Goal: Information Seeking & Learning: Learn about a topic

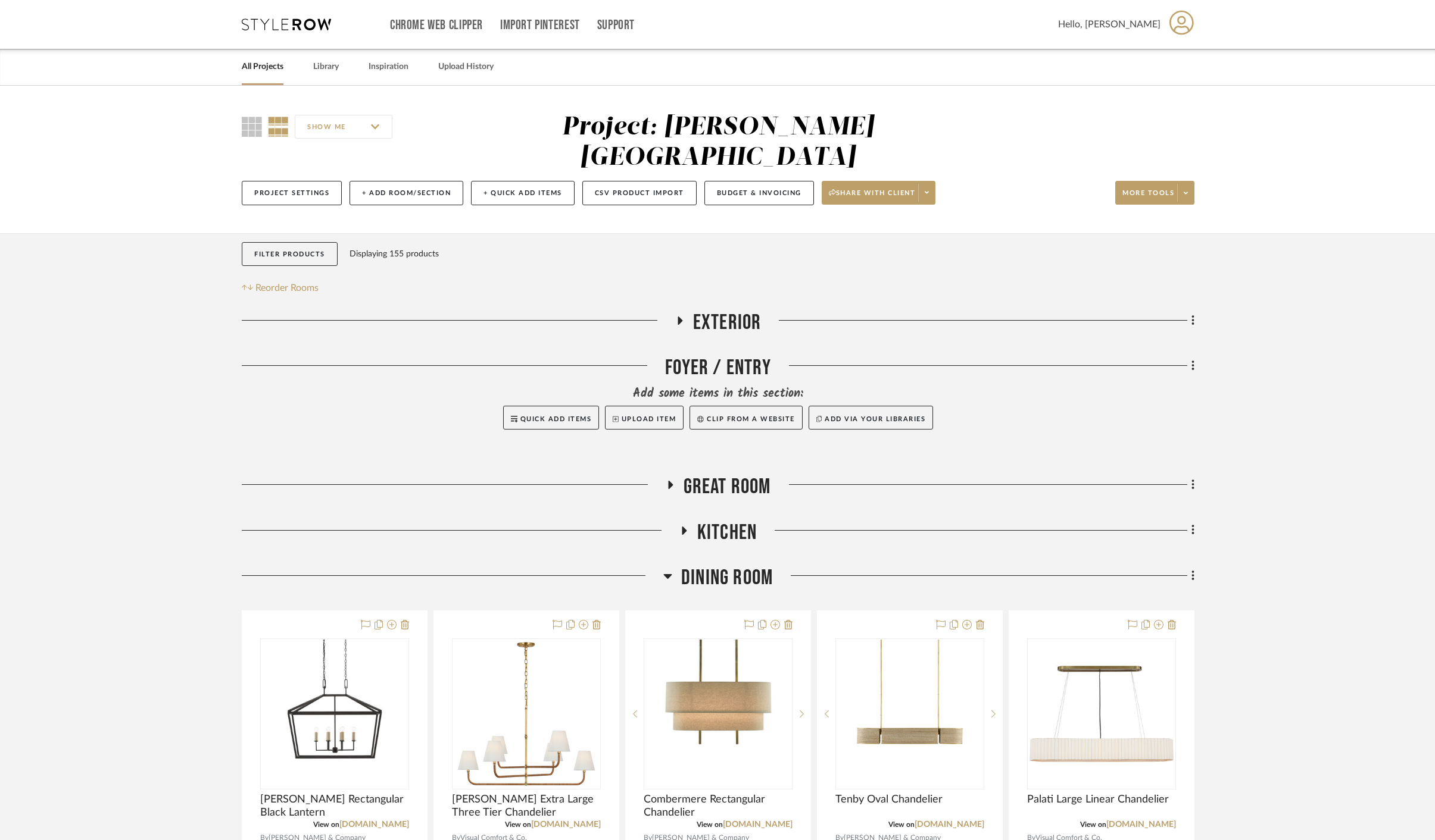
scroll to position [159, 0]
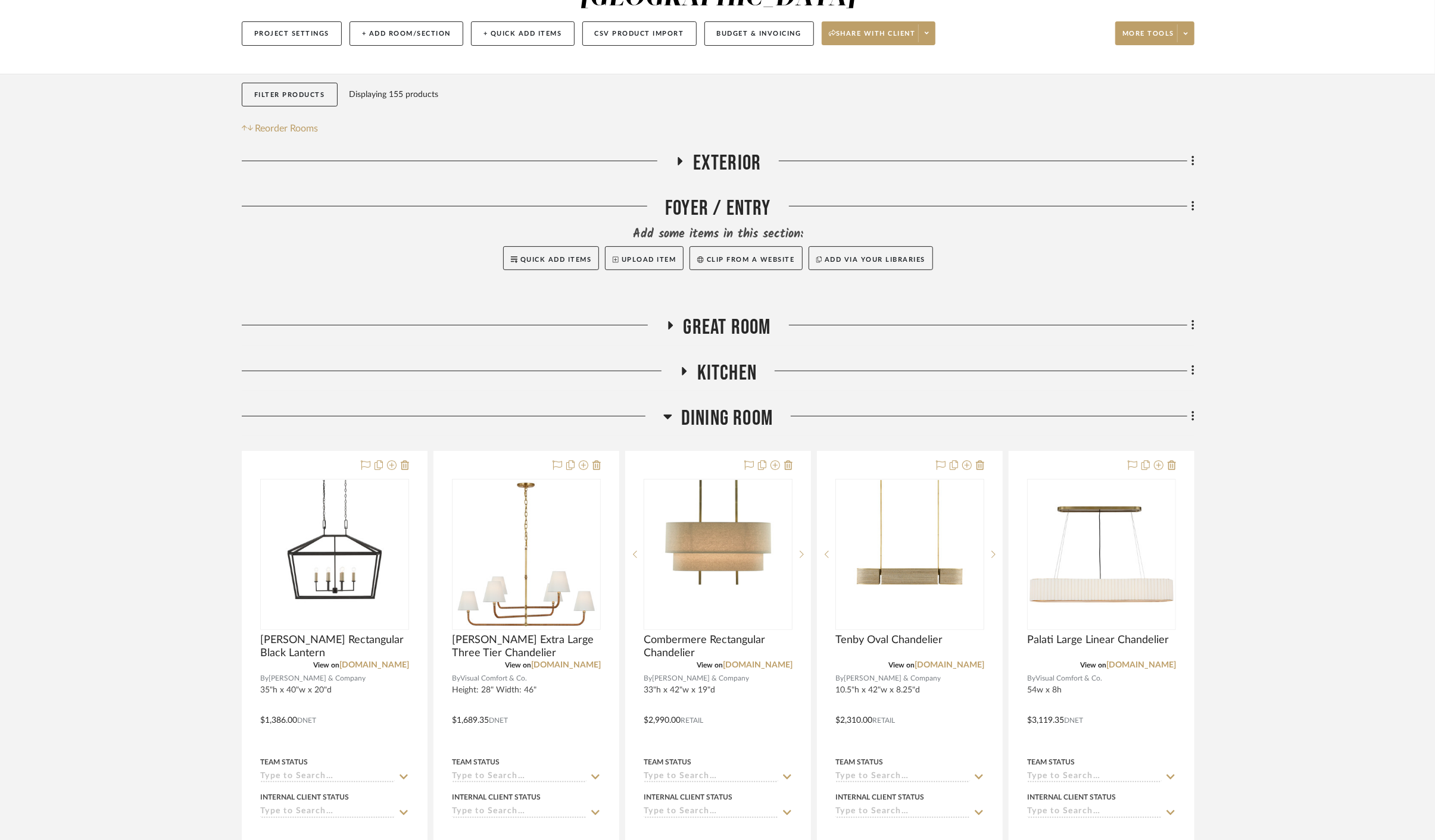
click at [1366, 316] on project-details-page "SHOW ME Project: [PERSON_NAME] Circle C Ranch Project Settings + Add Room/Secti…" at bounding box center [718, 796] width 1435 height 1739
drag, startPoint x: 1362, startPoint y: 319, endPoint x: 1317, endPoint y: 314, distance: 45.3
click at [1358, 319] on project-details-page "SHOW ME Project: [PERSON_NAME] Circle C Ranch Project Settings + Add Room/Secti…" at bounding box center [718, 796] width 1435 height 1739
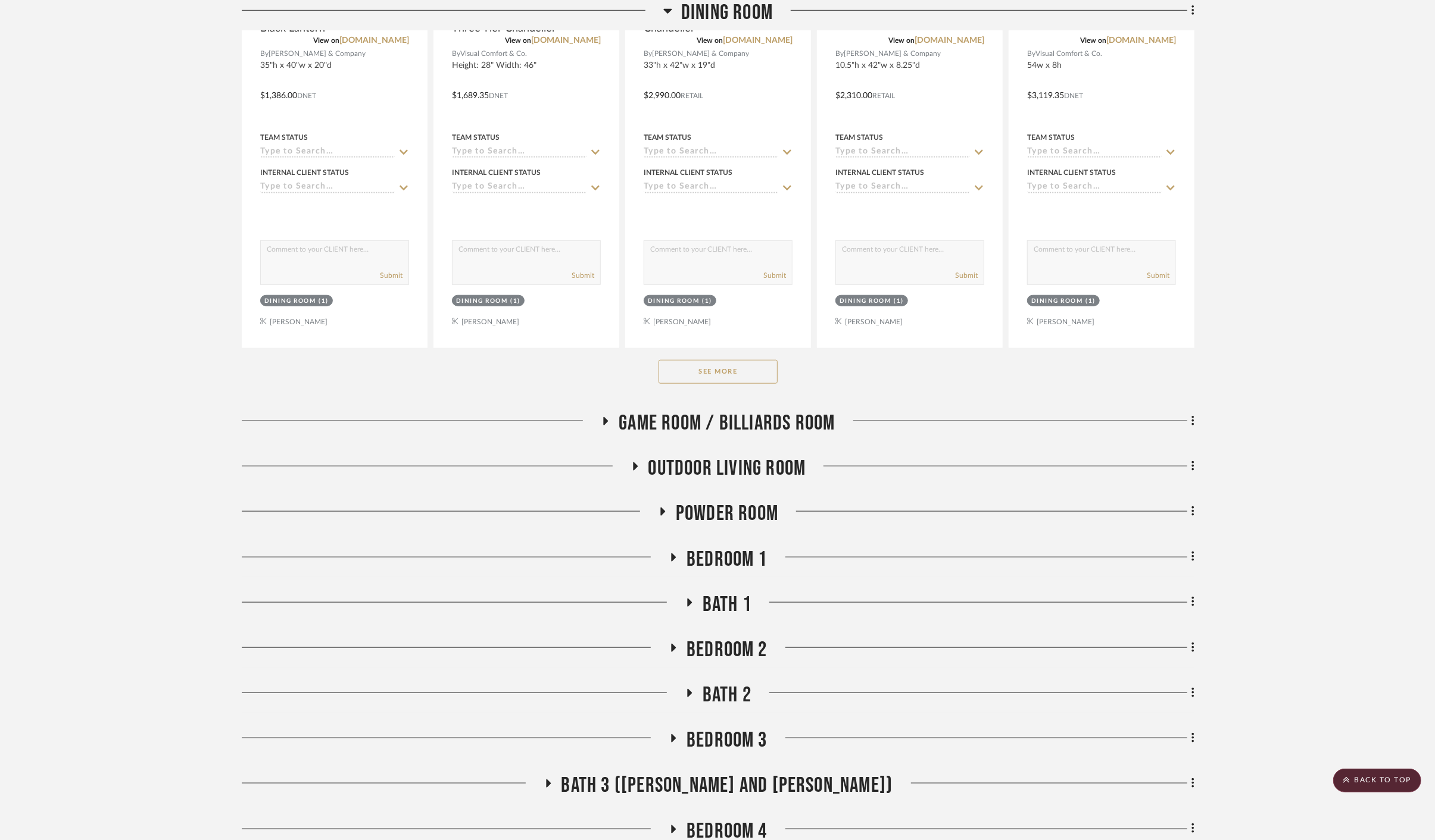
scroll to position [611, 0]
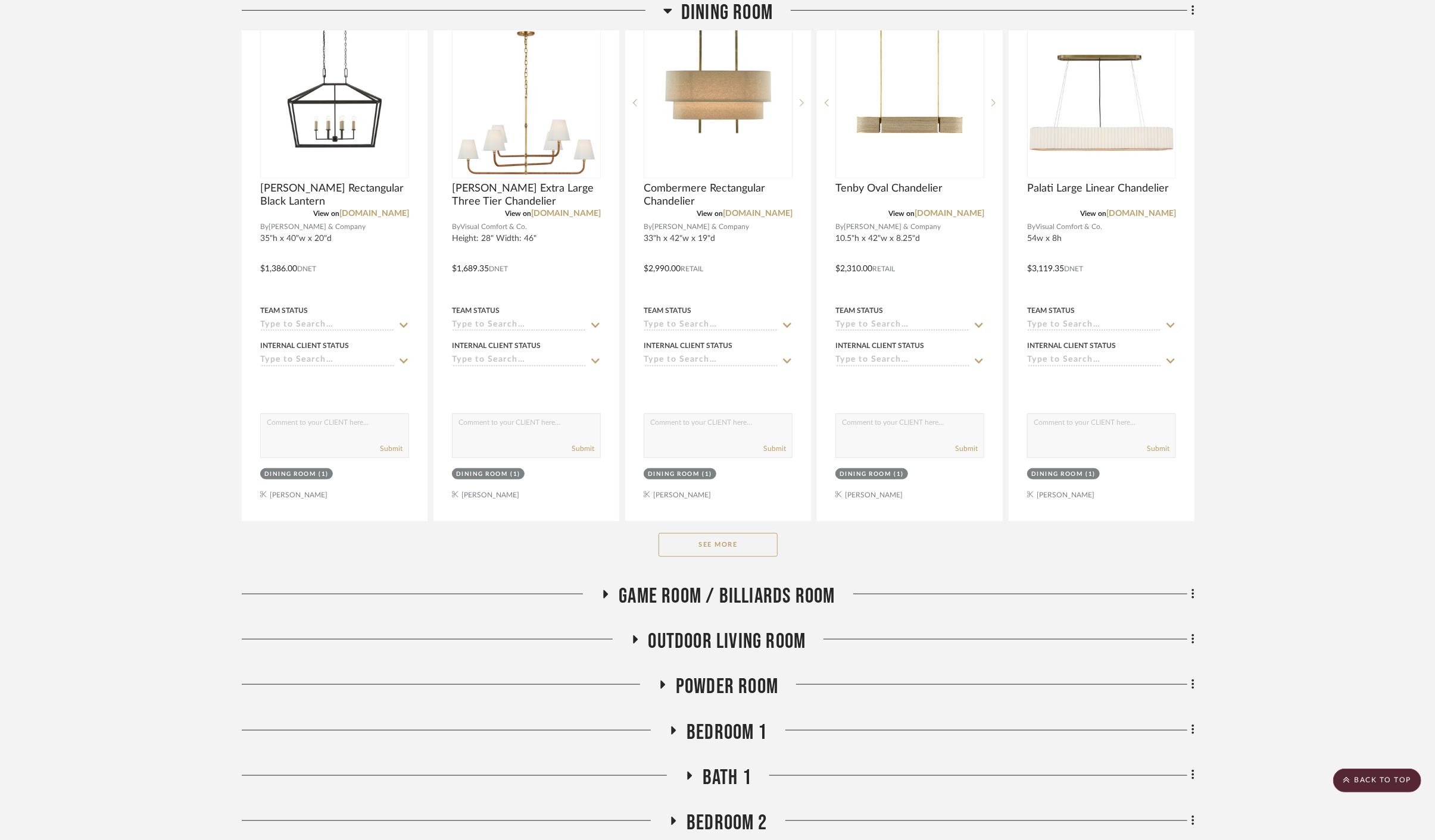
click at [702, 533] on button "See More" at bounding box center [718, 545] width 119 height 24
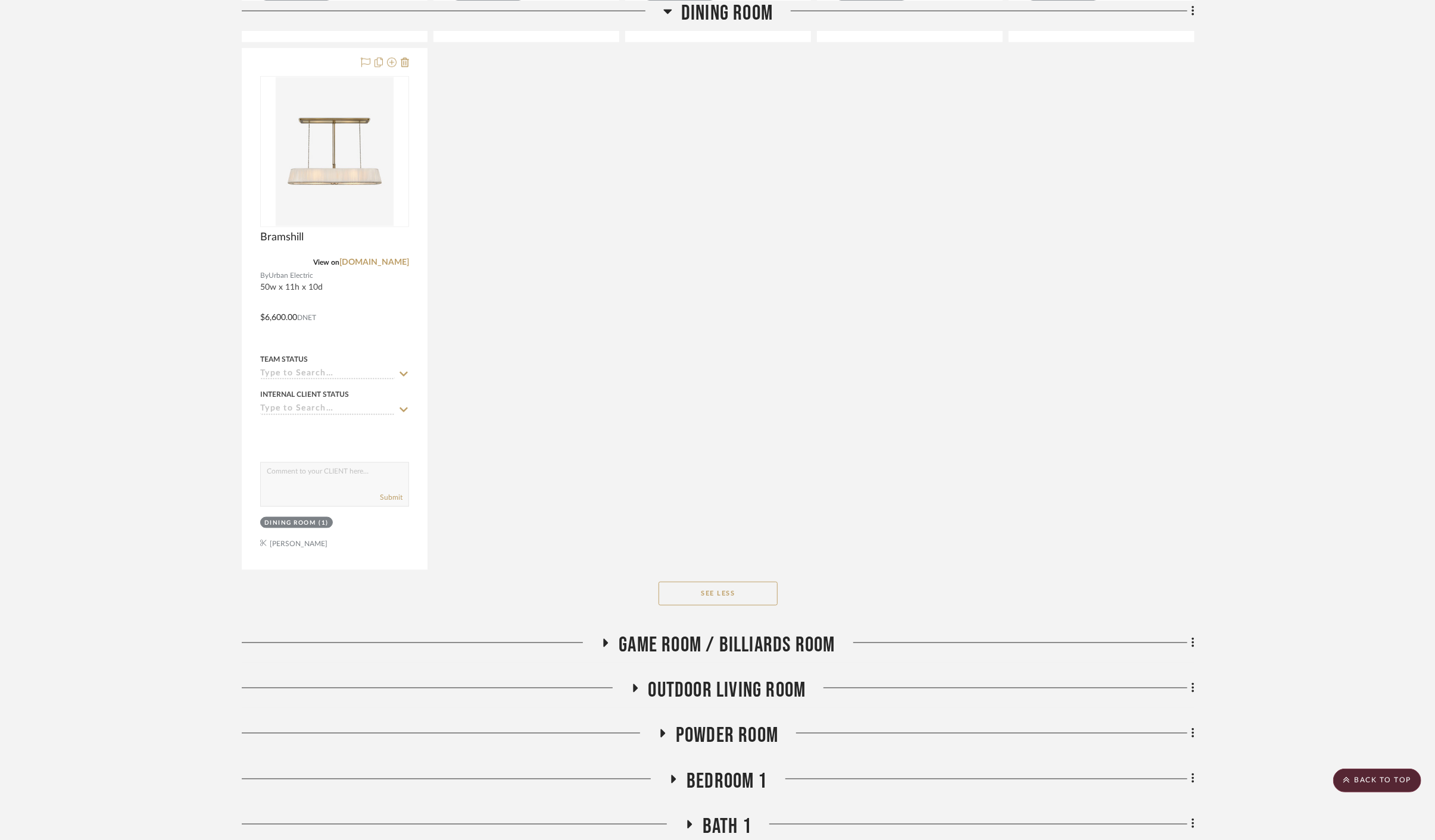
scroll to position [1272, 0]
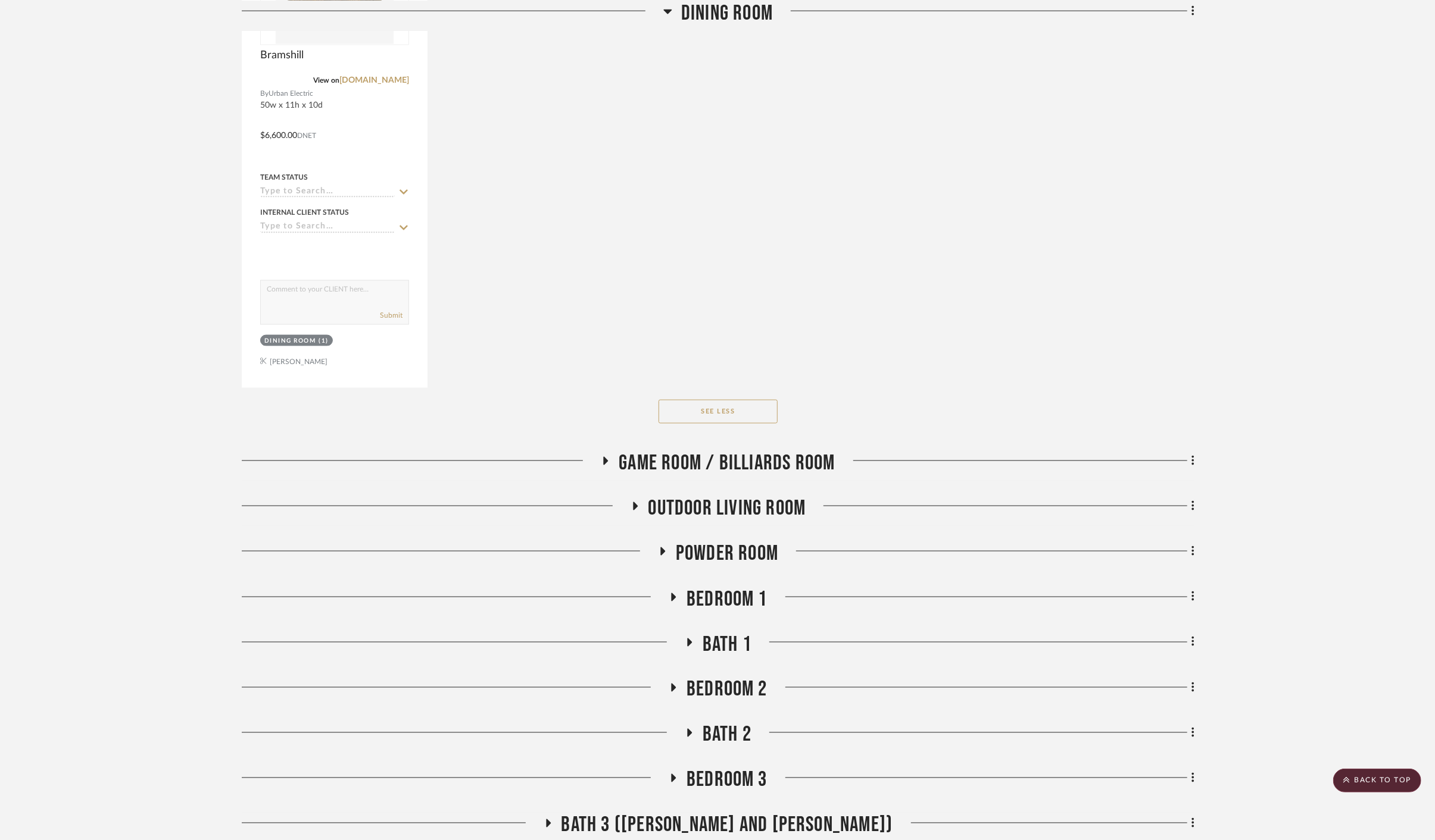
click at [787, 450] on span "Game Room / Billiards Room" at bounding box center [726, 463] width 216 height 26
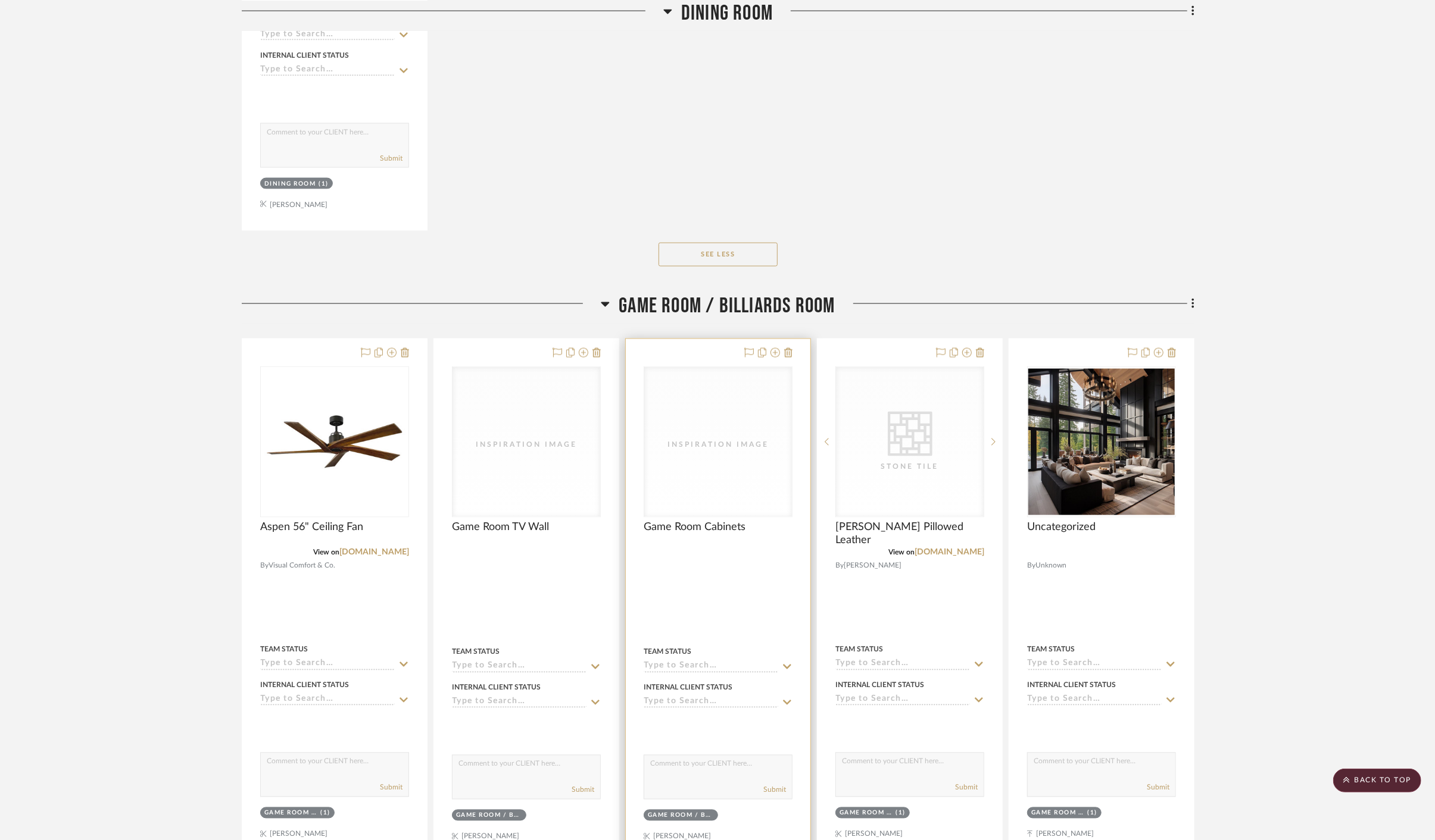
scroll to position [1470, 0]
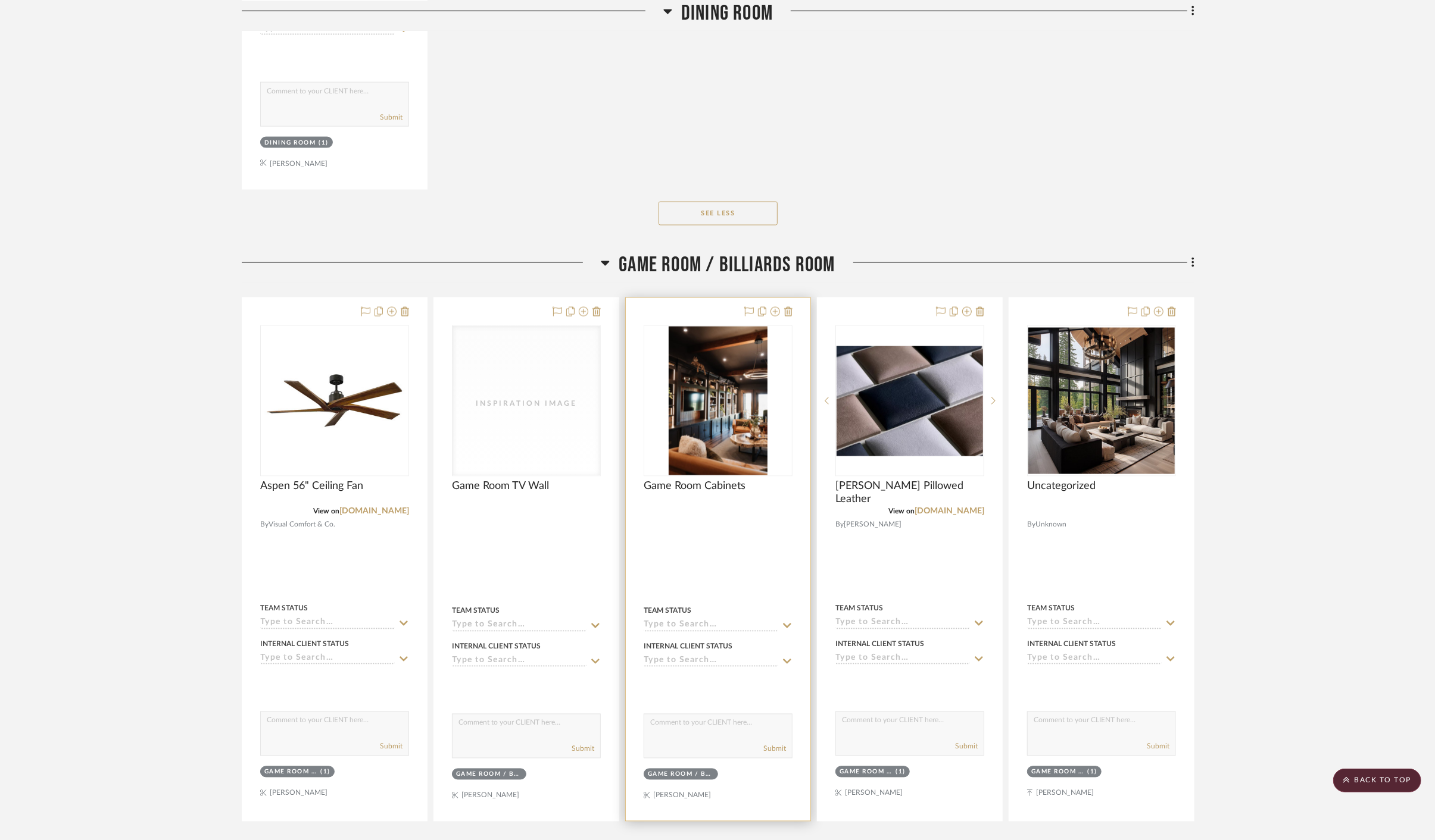
click at [0, 0] on div "Inspiration Image" at bounding box center [0, 0] width 0 height 0
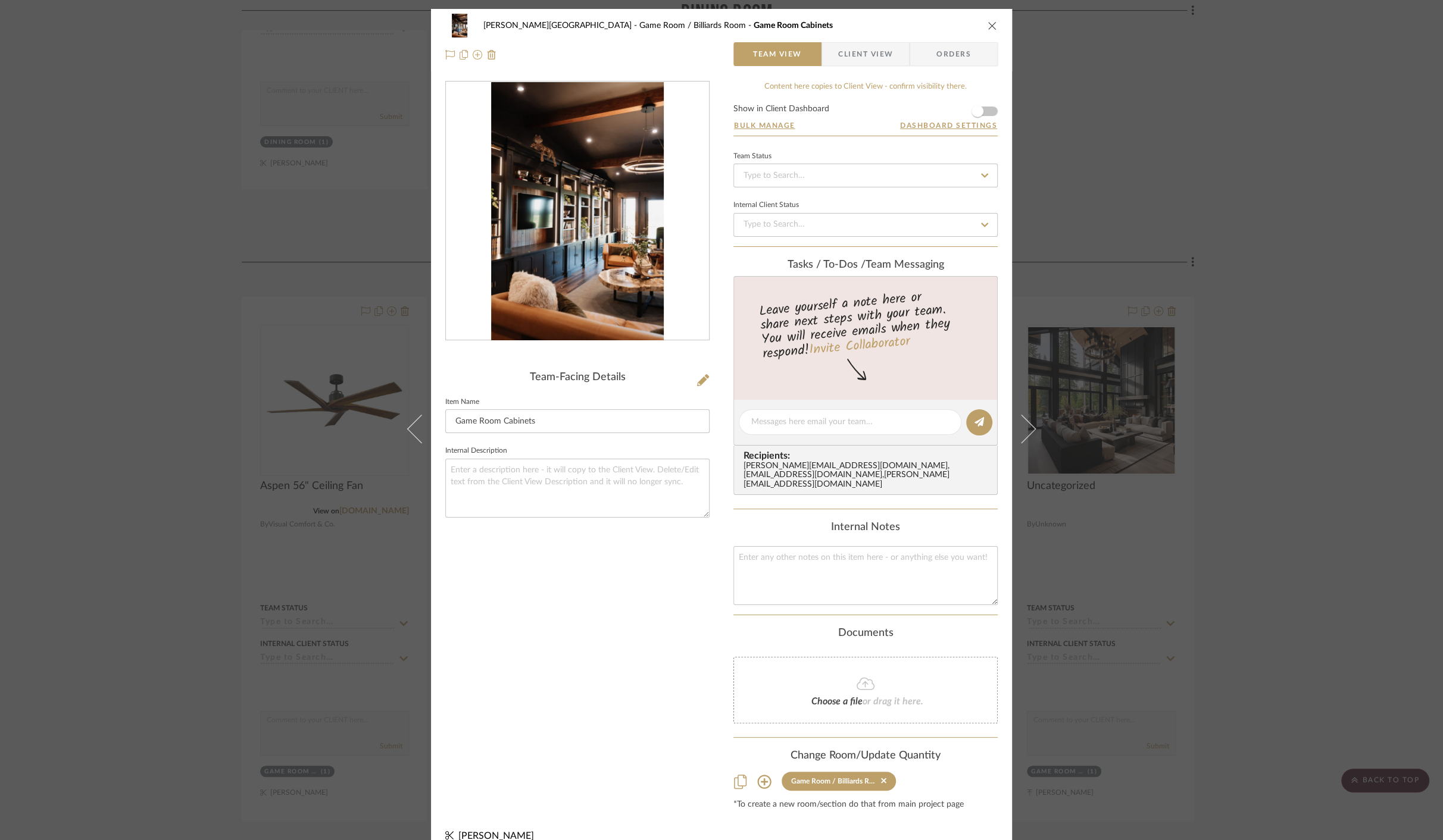
click at [1259, 343] on div "[PERSON_NAME] Circle C Ranch Game Room / Billiards Room Game Room Cabinets Team…" at bounding box center [722, 420] width 1443 height 840
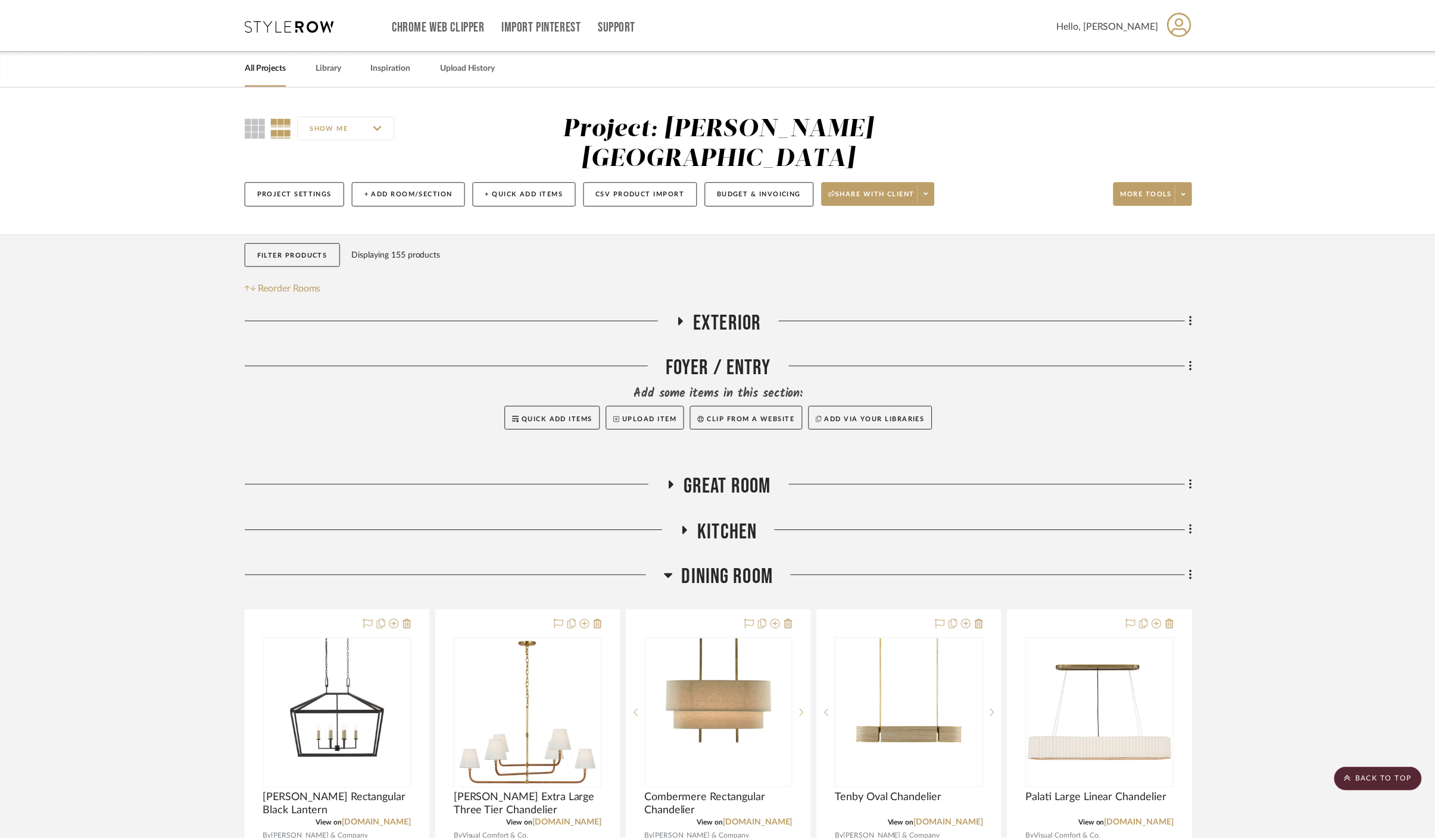
scroll to position [1470, 0]
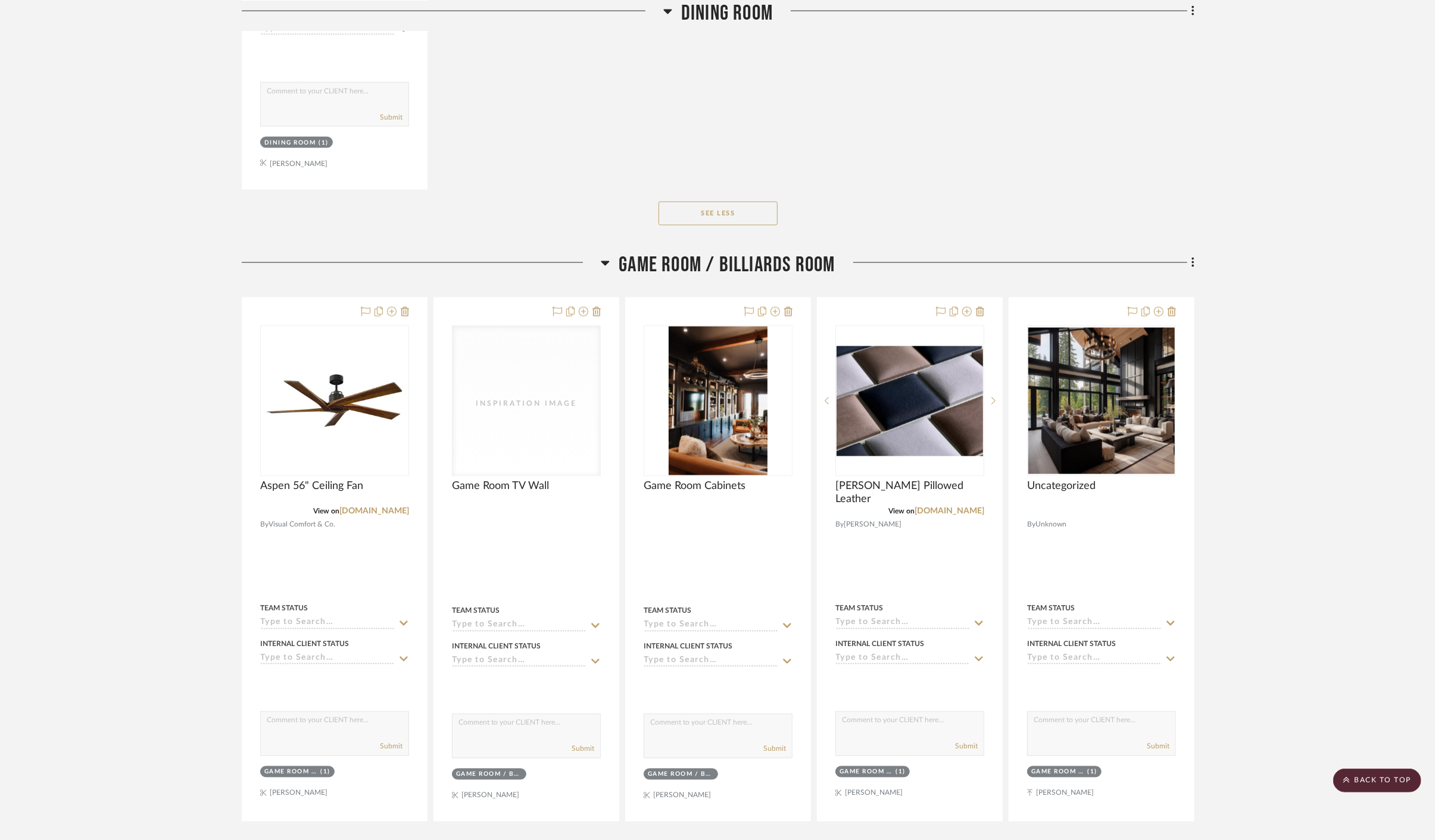
click at [784, 252] on span "Game Room / Billiards Room" at bounding box center [726, 265] width 216 height 26
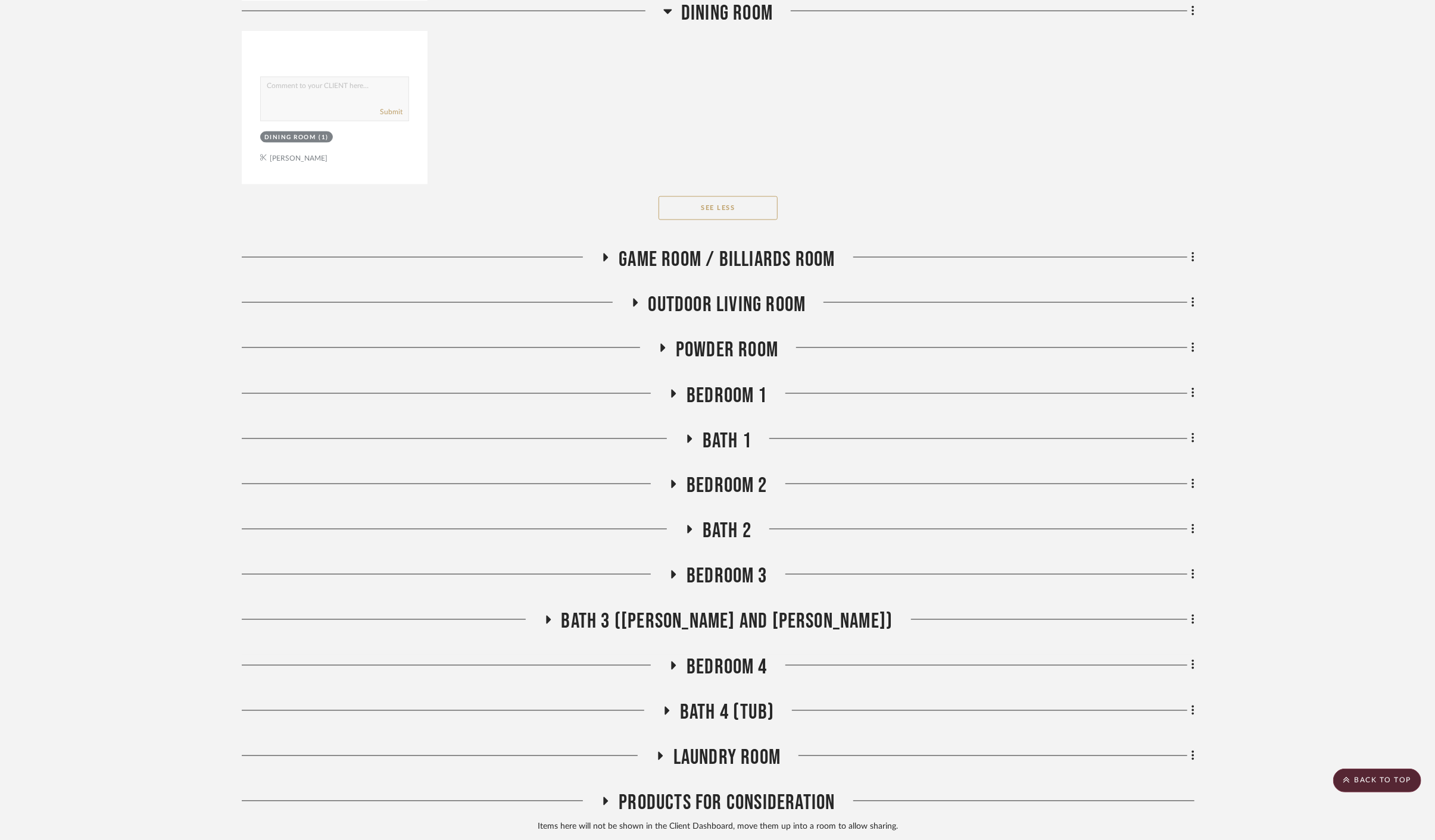
scroll to position [1521, 0]
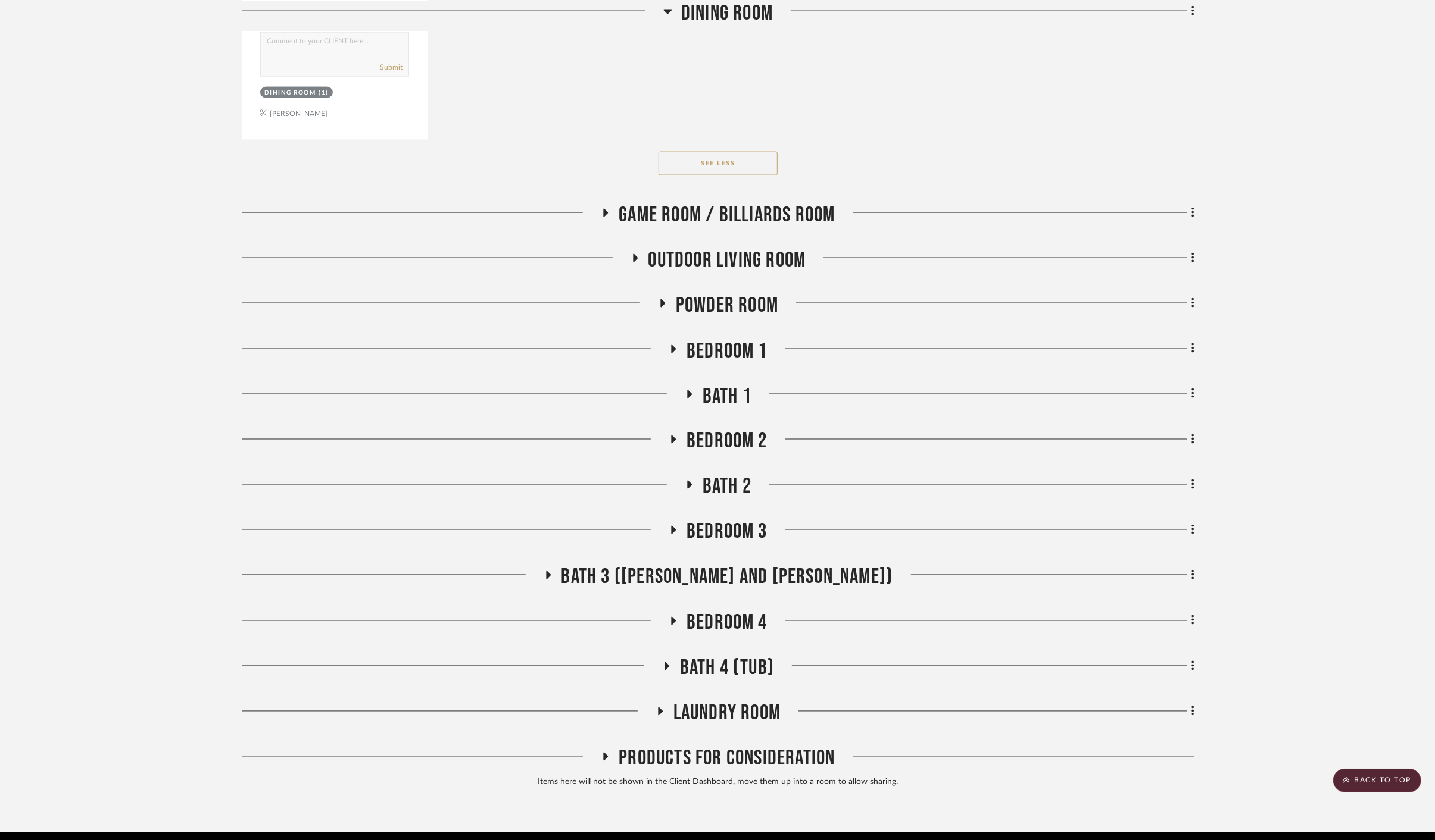
click at [687, 202] on span "Game Room / Billiards Room" at bounding box center [726, 214] width 216 height 26
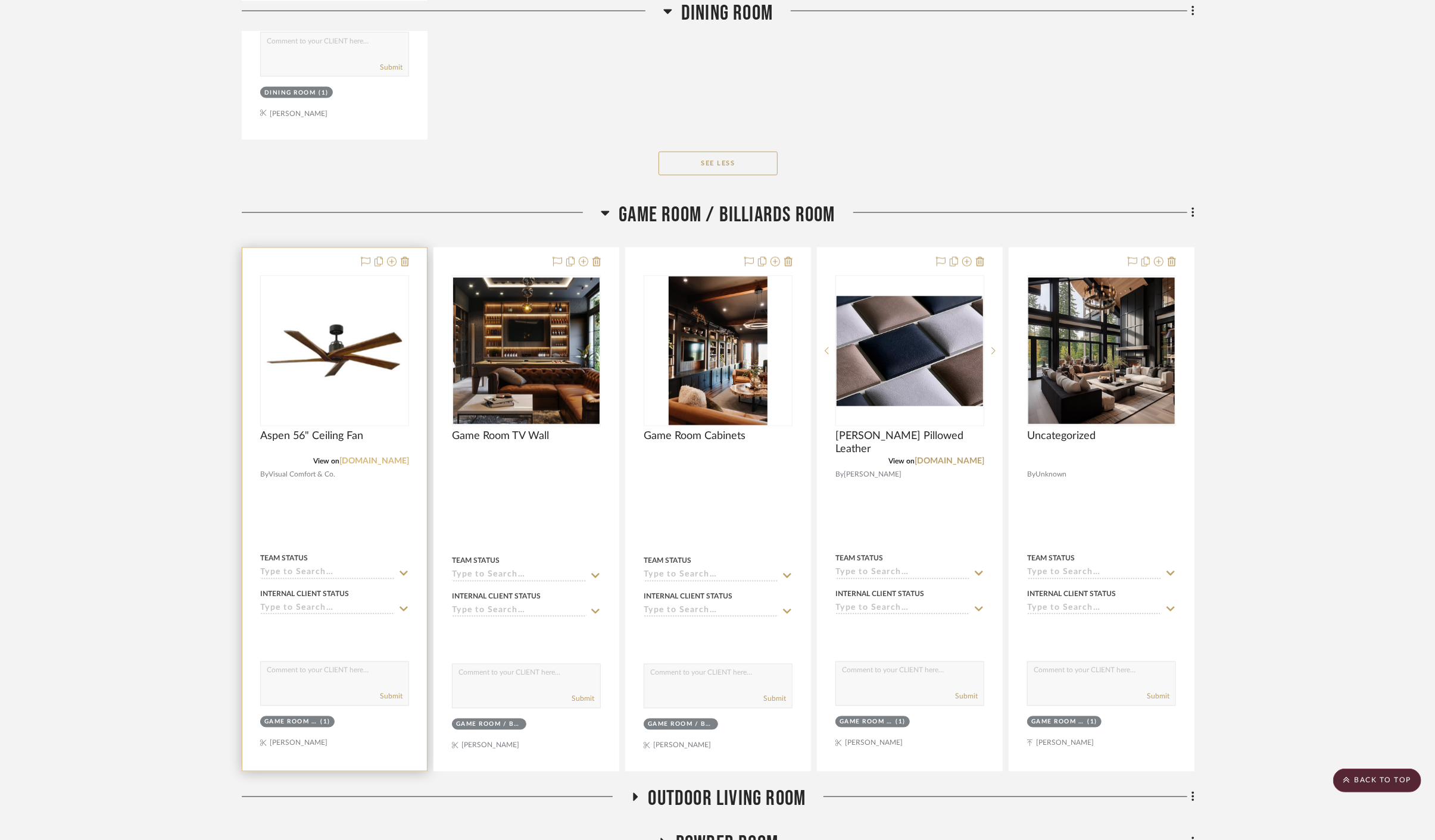
click at [380, 458] on link "[DOMAIN_NAME]" at bounding box center [374, 462] width 70 height 8
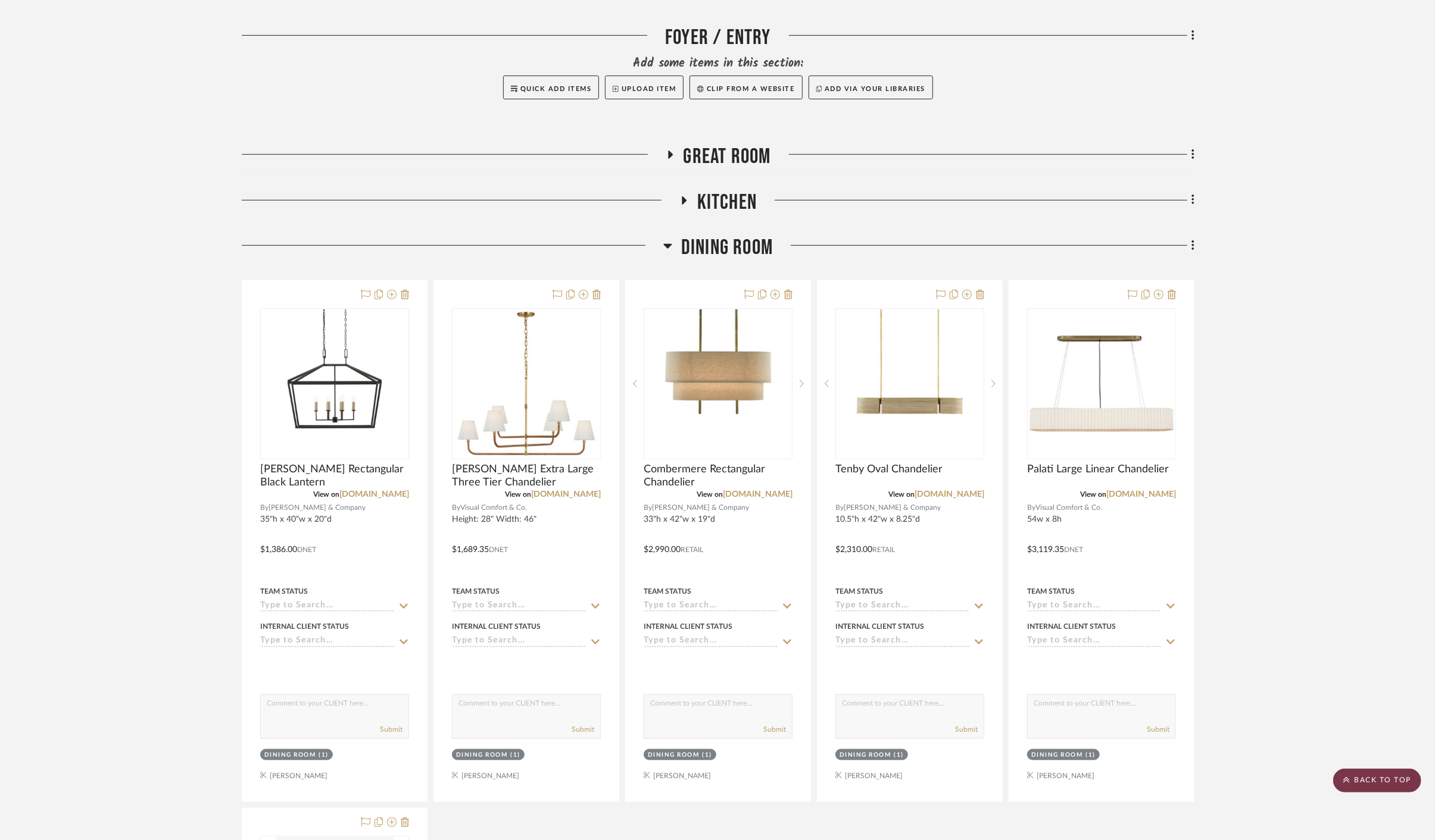
click at [1366, 777] on scroll-to-top-button "BACK TO TOP" at bounding box center [1377, 781] width 88 height 24
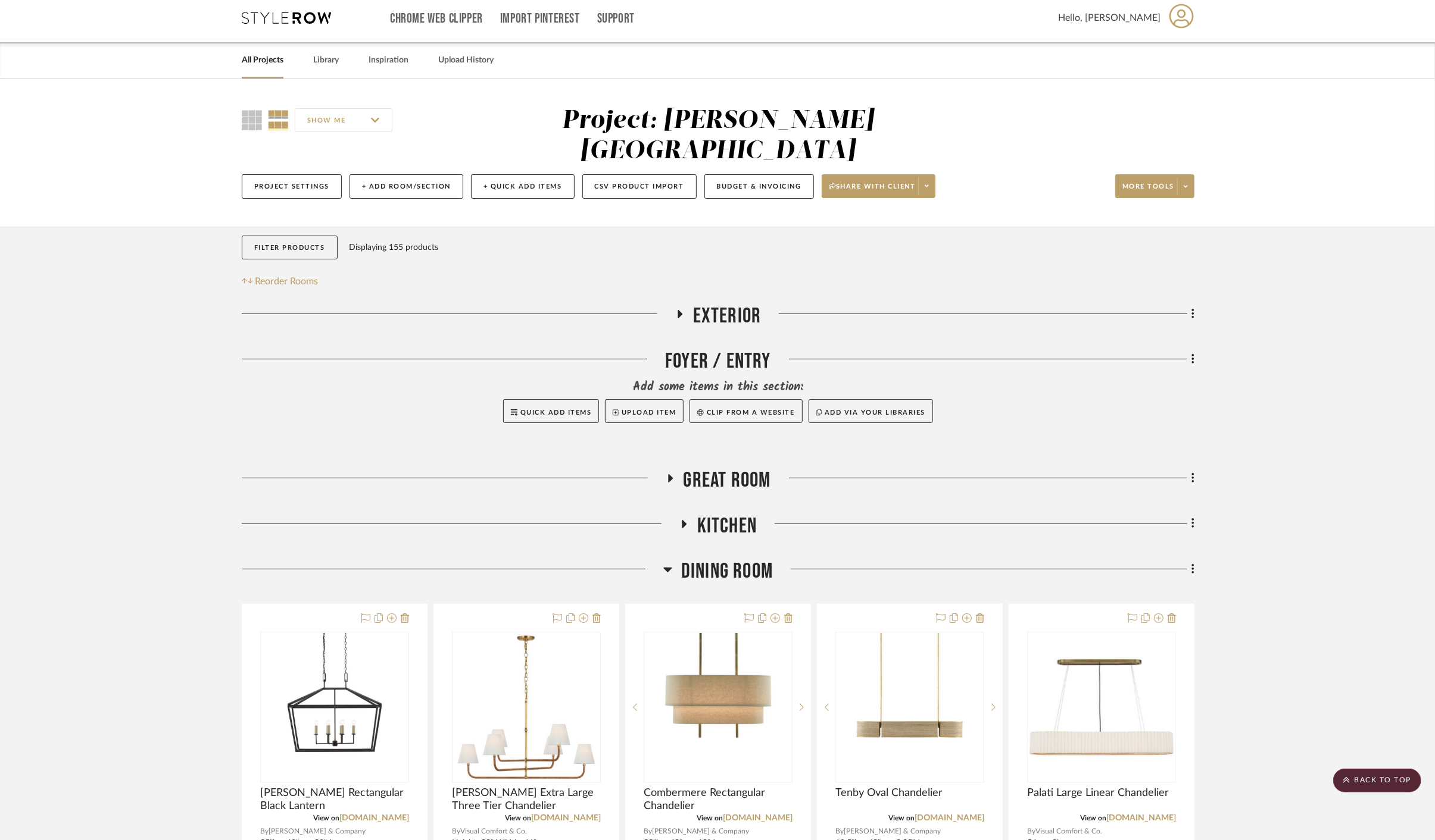
scroll to position [0, 0]
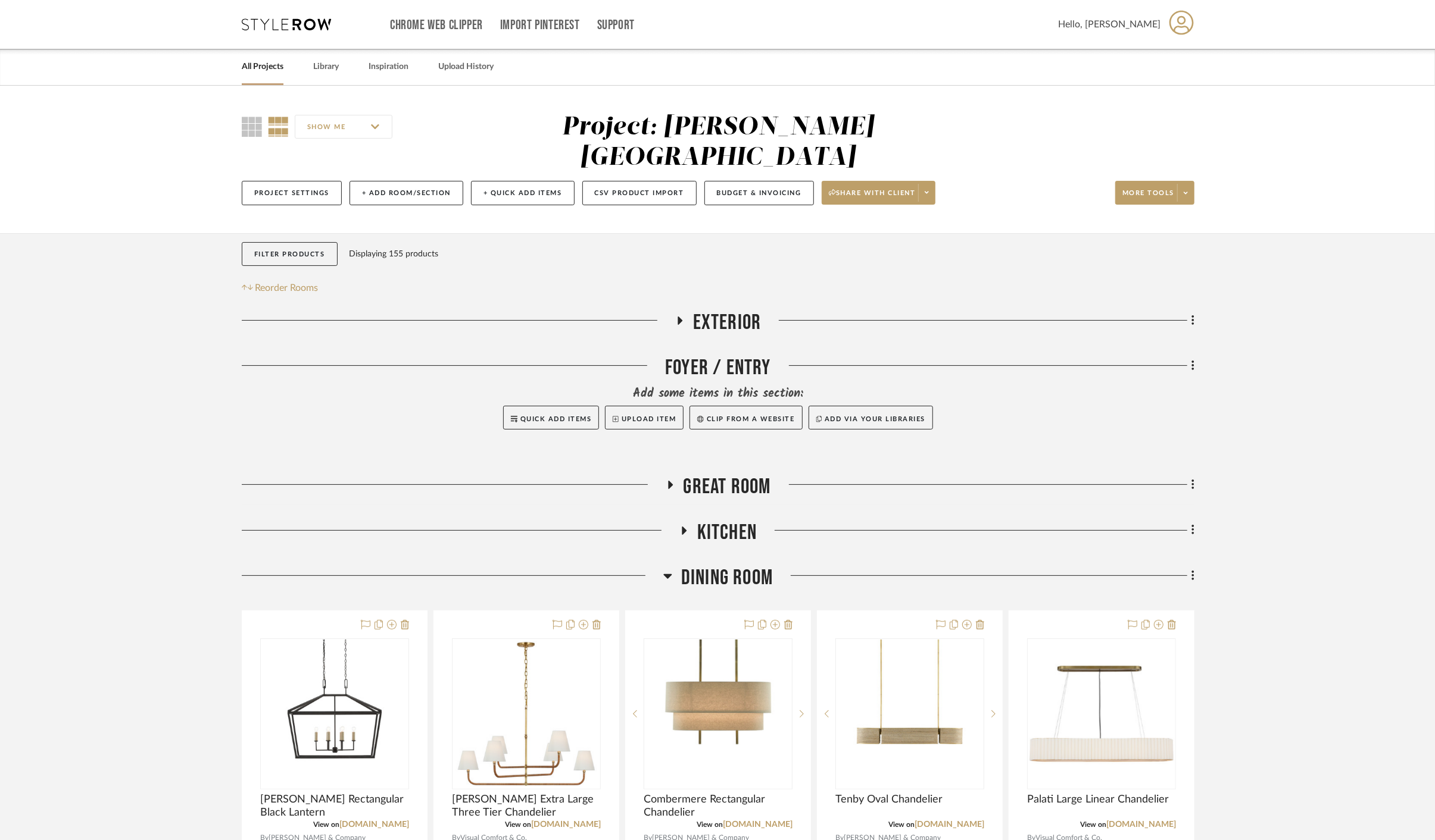
click at [270, 76] on div "All Projects" at bounding box center [262, 67] width 41 height 37
click at [266, 63] on link "All Projects" at bounding box center [262, 66] width 41 height 16
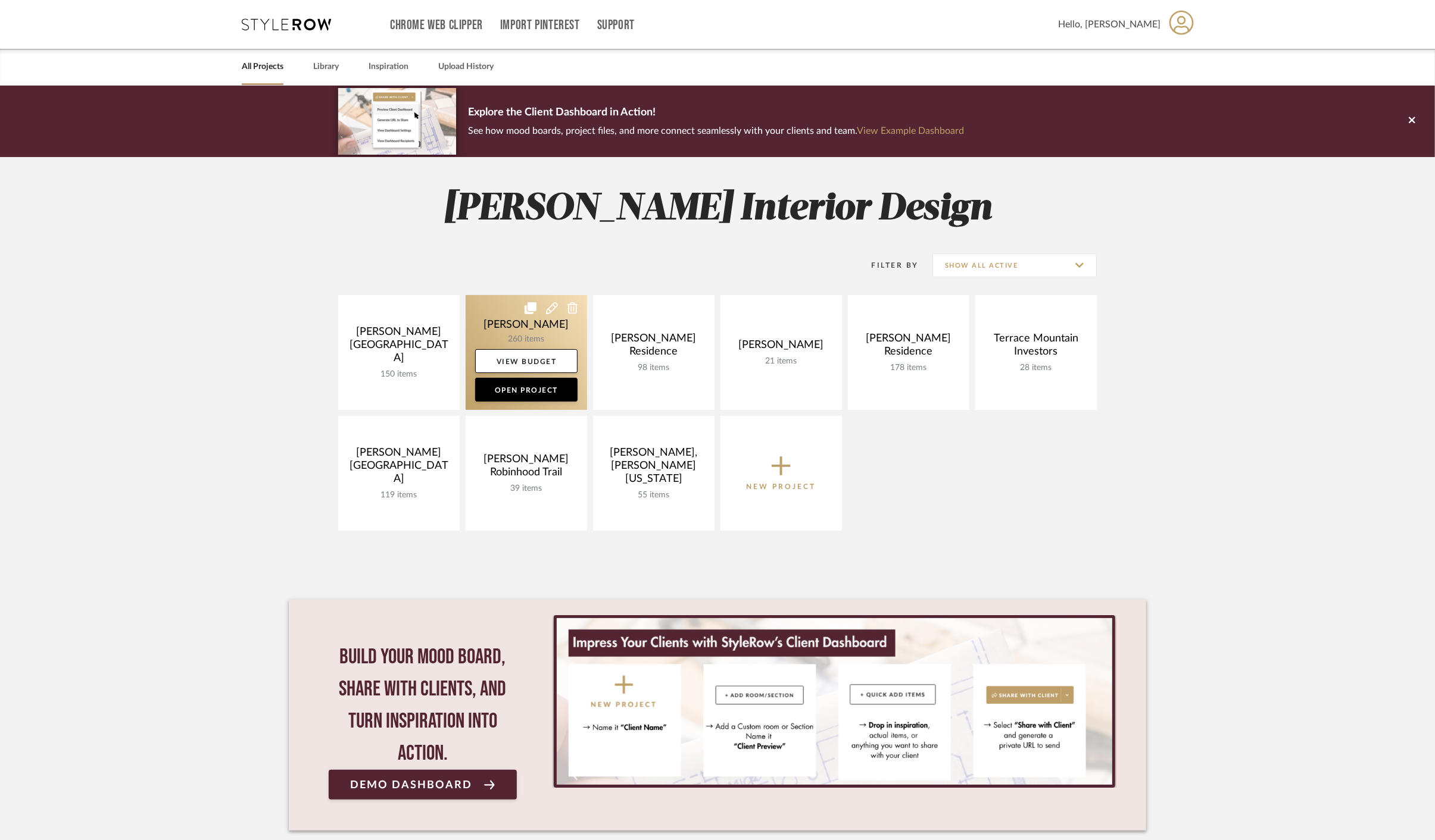
click at [498, 340] on link at bounding box center [526, 352] width 121 height 115
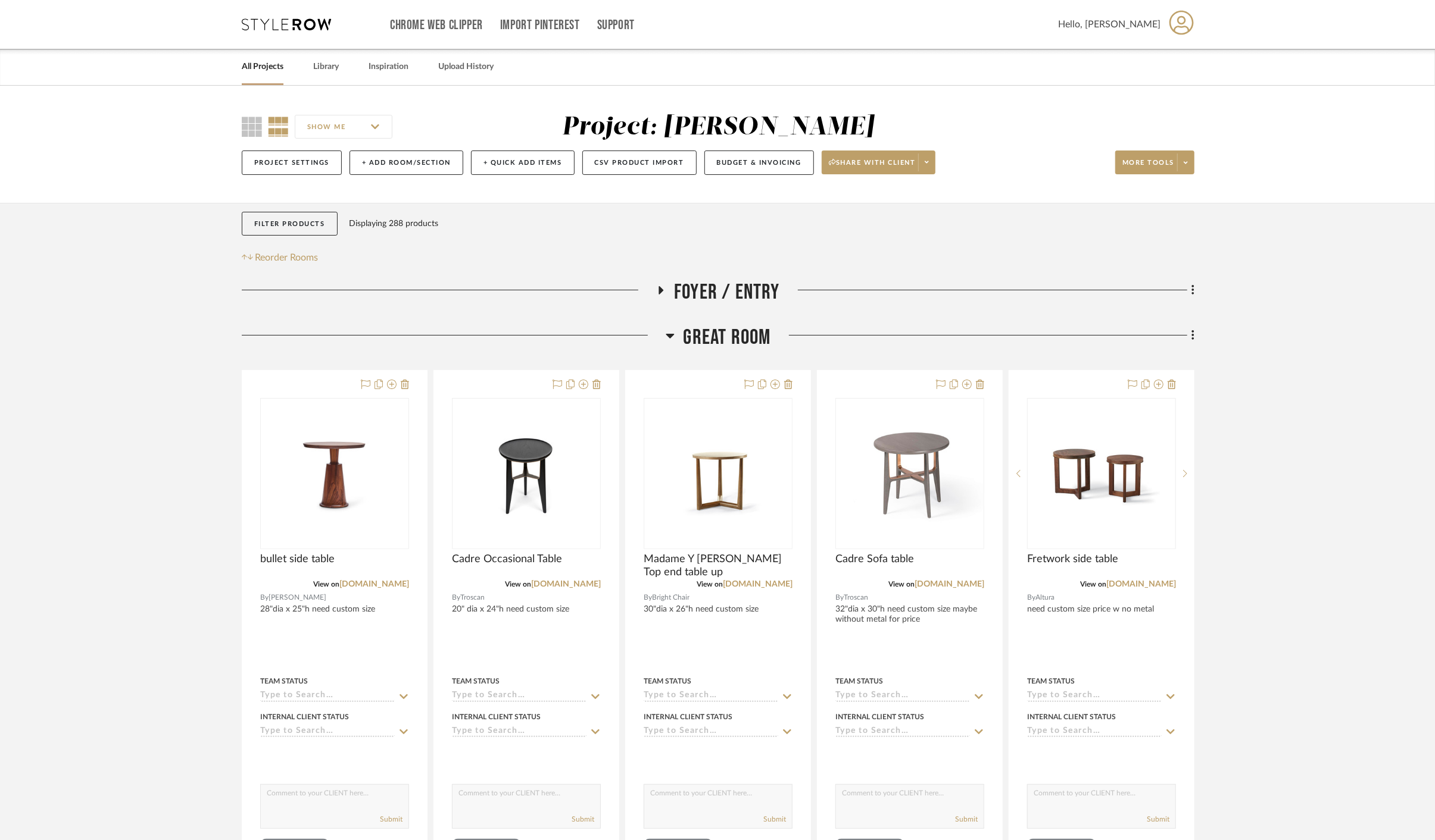
click at [704, 348] on span "Great Room" at bounding box center [727, 337] width 88 height 26
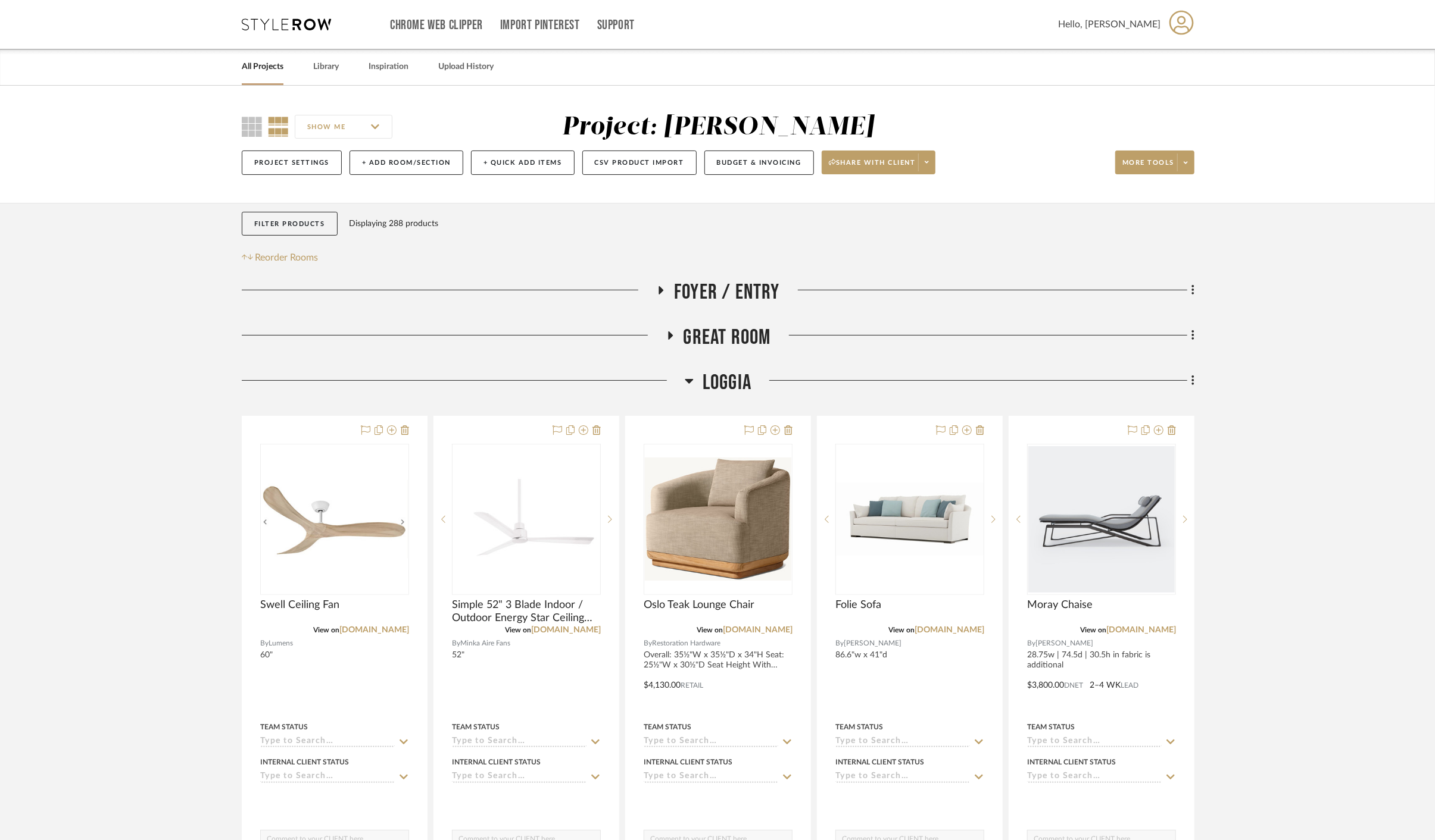
click at [732, 378] on span "Loggia" at bounding box center [726, 383] width 49 height 26
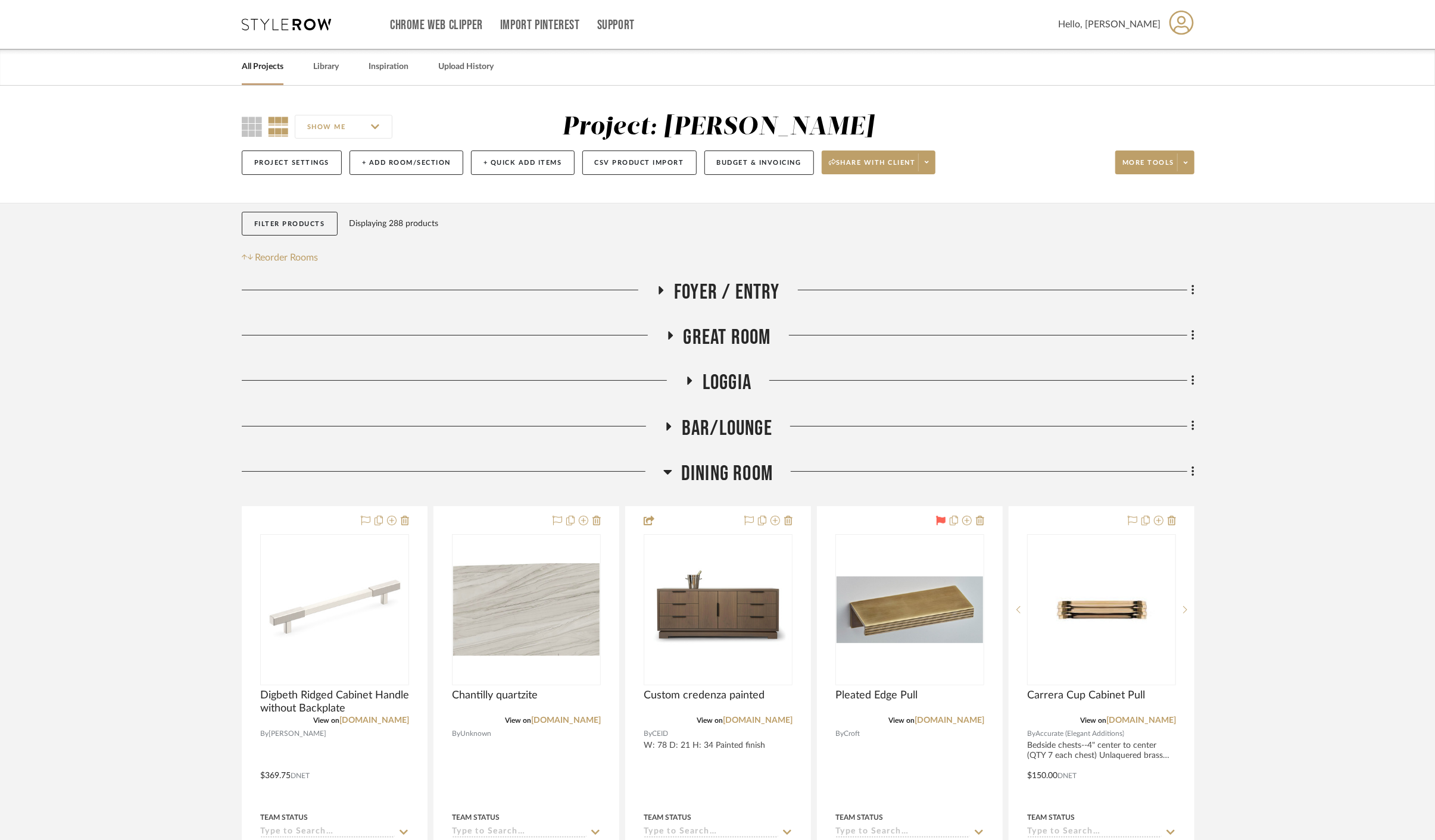
click at [732, 378] on span "Loggia" at bounding box center [726, 383] width 49 height 26
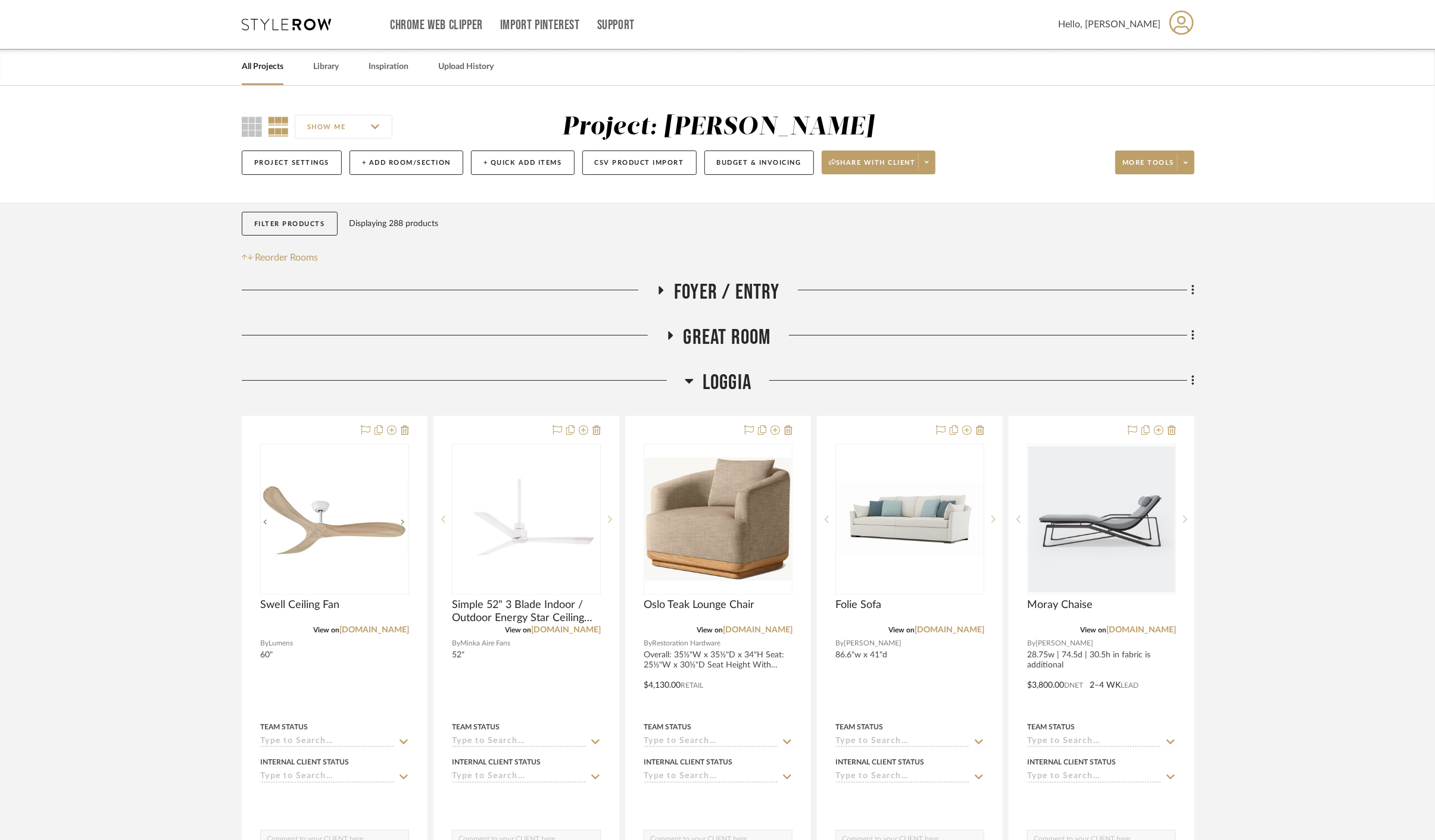
click at [732, 378] on span "Loggia" at bounding box center [726, 383] width 49 height 26
